Goal: Task Accomplishment & Management: Use online tool/utility

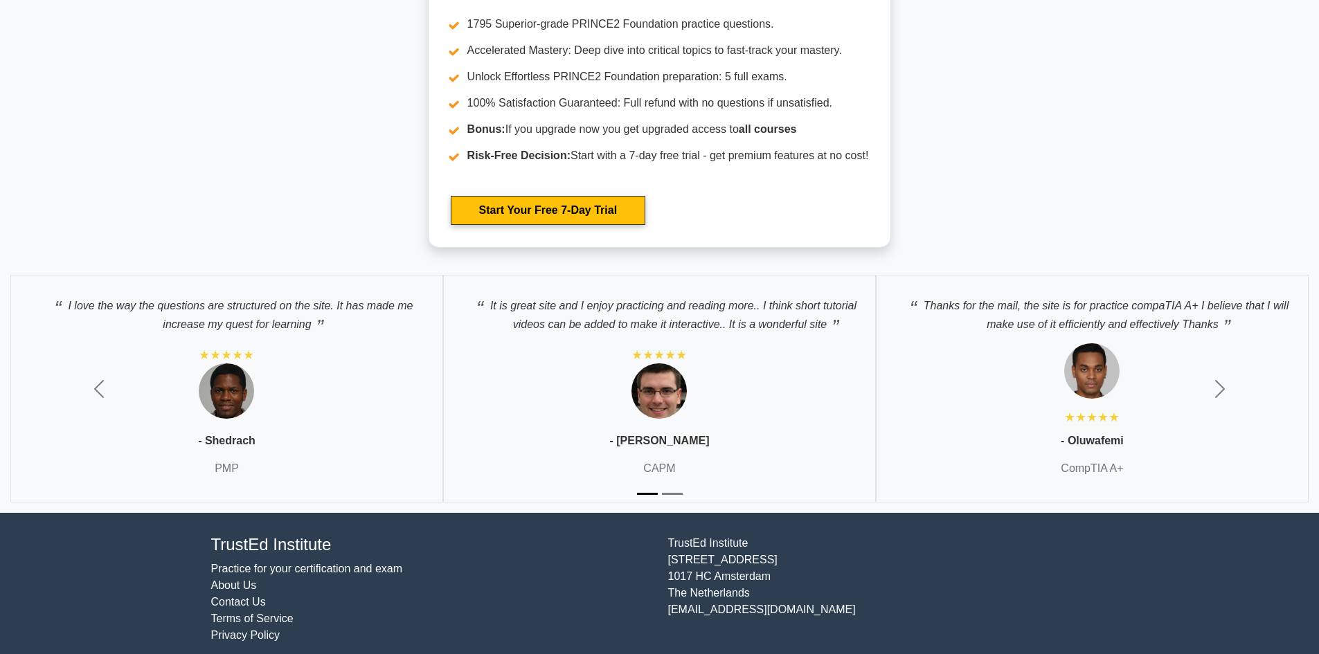
scroll to position [2583, 0]
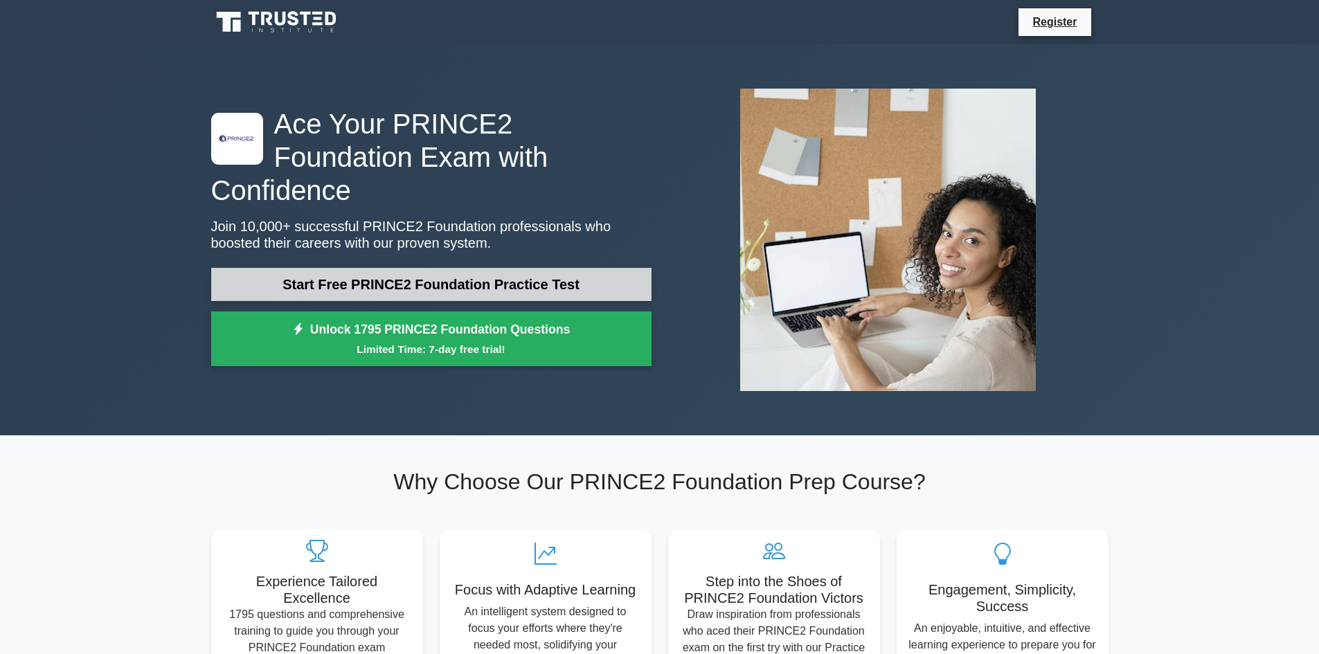
click at [391, 268] on link "Start Free PRINCE2 Foundation Practice Test" at bounding box center [431, 284] width 440 height 33
